Goal: Information Seeking & Learning: Learn about a topic

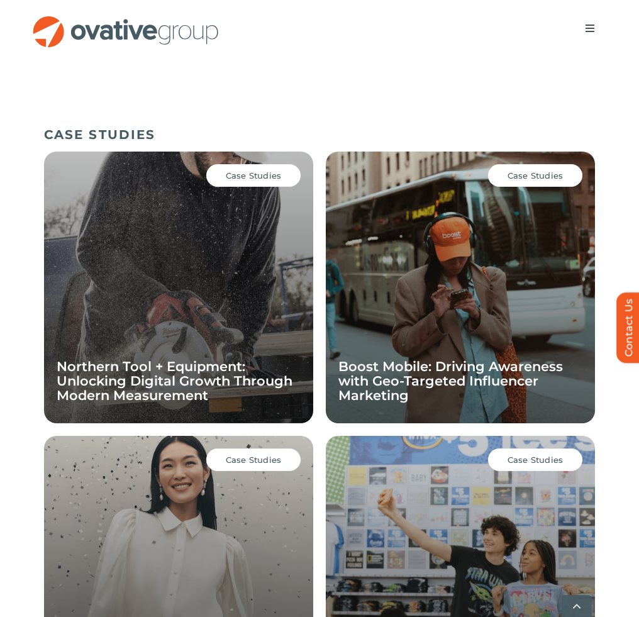
scroll to position [1158, 0]
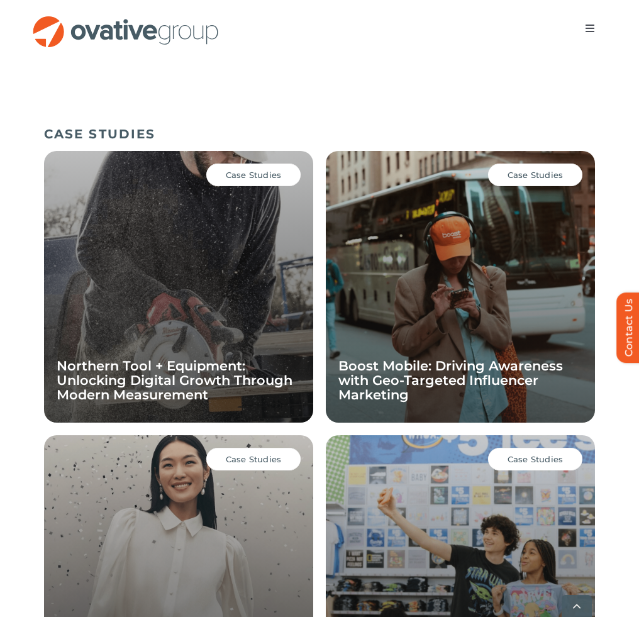
click at [537, 170] on span "Case Studies" at bounding box center [536, 175] width 56 height 10
click at [528, 177] on span "Case Studies" at bounding box center [536, 175] width 56 height 10
click at [401, 311] on div "Case Studies Boost Mobile: Driving Awareness with Geo-Targeted Influencer Marke…" at bounding box center [460, 287] width 269 height 272
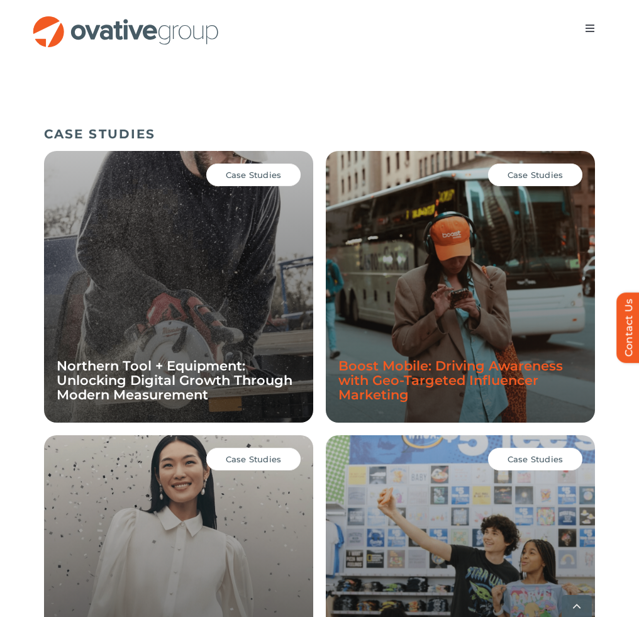
click at [401, 377] on link "Boost Mobile: Driving Awareness with Geo-Targeted Influencer Marketing" at bounding box center [450, 380] width 225 height 45
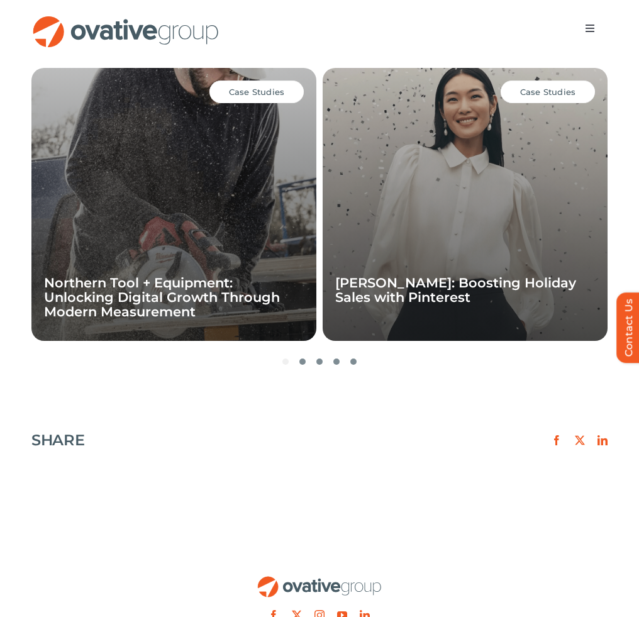
scroll to position [2168, 0]
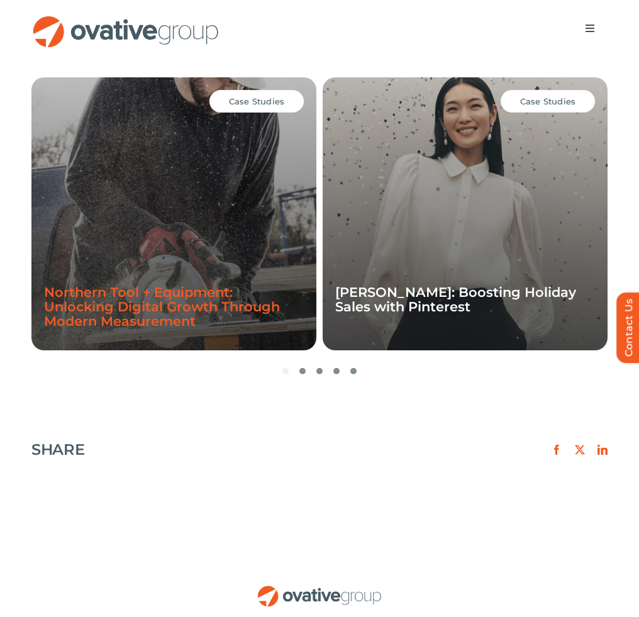
click at [182, 311] on link "Northern Tool + Equipment: Unlocking Digital Growth Through Modern Measurement" at bounding box center [162, 306] width 236 height 45
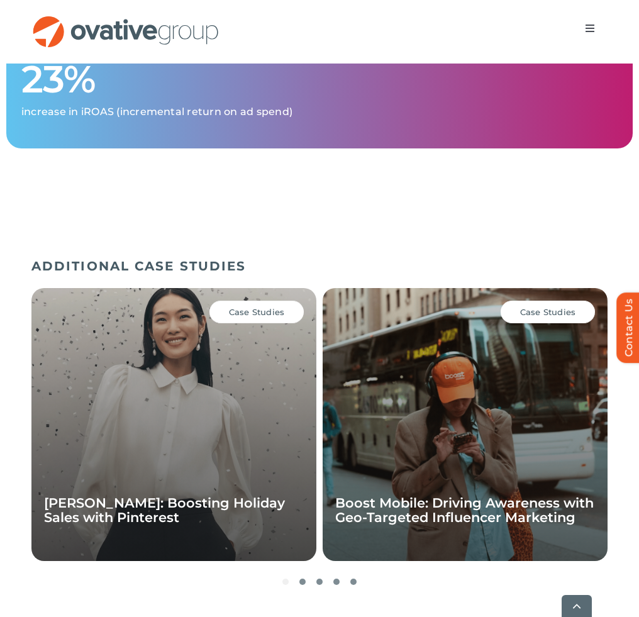
scroll to position [2834, 0]
